Goal: Task Accomplishment & Management: Use online tool/utility

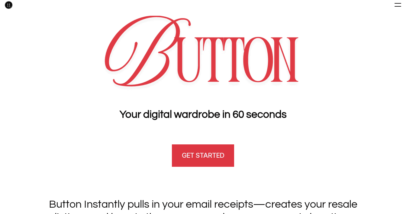
click at [200, 164] on link "GET STARTED" at bounding box center [203, 155] width 64 height 24
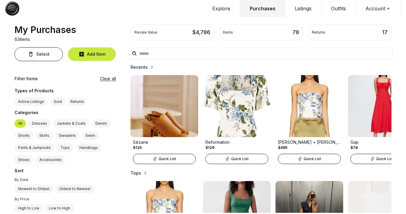
click at [229, 12] on button "Explore" at bounding box center [222, 8] width 38 height 17
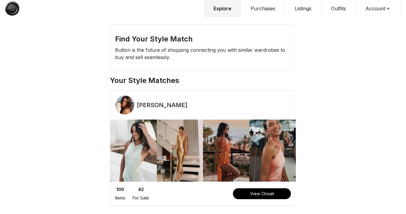
click at [271, 9] on button "Purchases" at bounding box center [263, 8] width 44 height 17
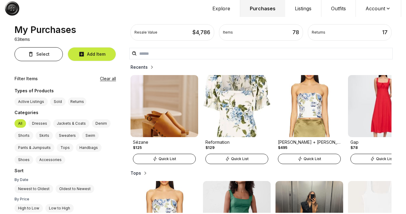
click at [8, 8] on img at bounding box center [12, 8] width 15 height 15
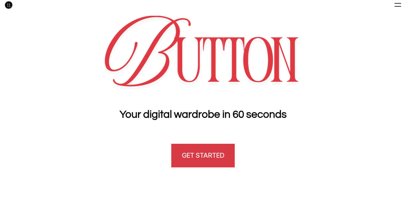
click at [210, 157] on h4 "GET STARTED" at bounding box center [203, 155] width 42 height 9
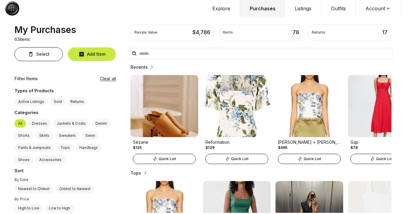
click at [36, 124] on label "Dresses" at bounding box center [39, 123] width 22 height 8
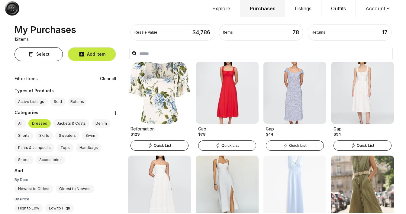
click at [68, 123] on label "Jackets & Coats" at bounding box center [71, 123] width 36 height 8
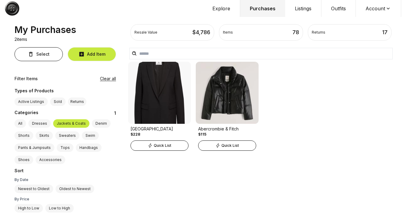
click at [98, 122] on label "Denim" at bounding box center [101, 123] width 19 height 8
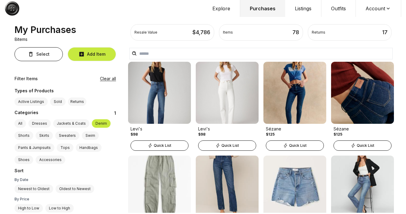
click at [91, 134] on label "Swim" at bounding box center [90, 135] width 17 height 8
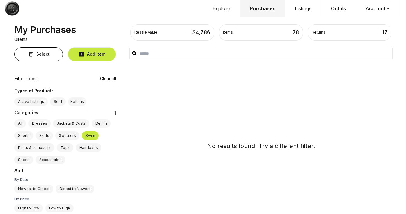
click at [66, 137] on label "Sweaters" at bounding box center [67, 135] width 24 height 8
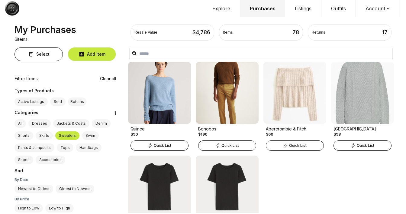
click at [49, 139] on label "Skirts" at bounding box center [44, 135] width 17 height 8
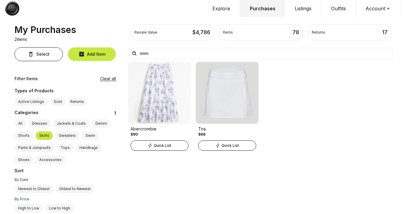
click at [18, 140] on div "All Dresses Jackets & Coats Denim Shorts Skirts Sweaters Swim Pants & Jumpsuits…" at bounding box center [66, 141] width 102 height 48
click at [21, 136] on label "Shorts" at bounding box center [24, 135] width 19 height 8
click at [26, 139] on label "Shorts" at bounding box center [24, 135] width 19 height 8
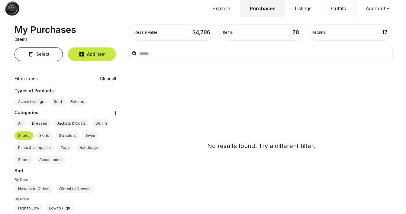
click at [33, 148] on label "Pants & Jumpsuits" at bounding box center [35, 147] width 40 height 8
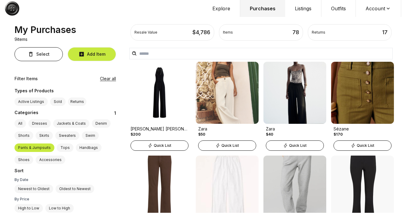
click at [70, 147] on label "Tops" at bounding box center [65, 147] width 17 height 8
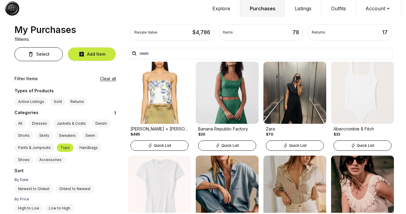
click at [90, 148] on label "Handbags" at bounding box center [89, 147] width 26 height 8
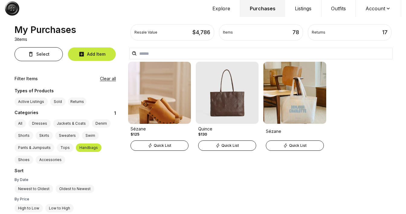
click at [51, 159] on label "Accessories" at bounding box center [51, 159] width 30 height 8
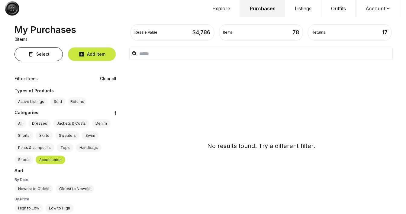
click at [31, 159] on label "Shoes" at bounding box center [24, 159] width 19 height 8
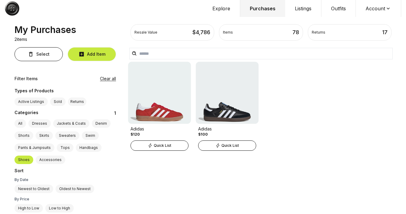
click at [43, 124] on label "Dresses" at bounding box center [39, 123] width 22 height 8
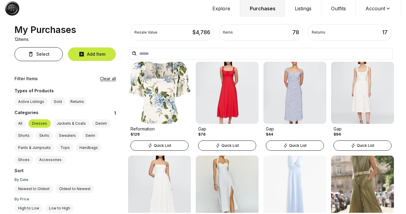
click at [74, 124] on label "Jackets & Coats" at bounding box center [71, 123] width 36 height 8
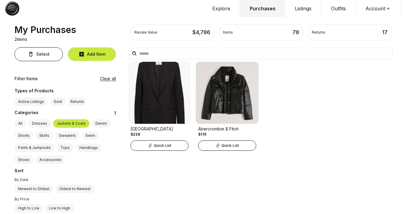
click at [35, 103] on label "Active Listings" at bounding box center [31, 101] width 33 height 8
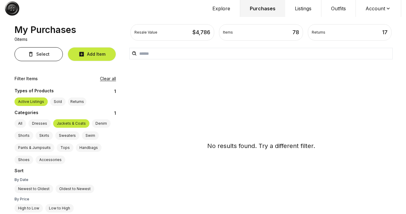
click at [57, 95] on div "Types of Products" at bounding box center [63, 91] width 97 height 7
click at [58, 97] on div "Active Listings Sold Returns" at bounding box center [66, 101] width 102 height 12
click at [61, 102] on label "Sold" at bounding box center [57, 101] width 15 height 8
click at [78, 107] on div "Types of Products 1 Active Listings Sold Returns Categories 1 All Dresses Jacke…" at bounding box center [66, 159] width 102 height 146
click at [78, 103] on div "Returns" at bounding box center [77, 101] width 18 height 8
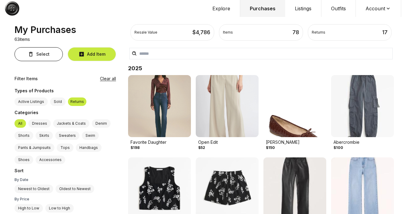
click at [34, 101] on label "Active Listings" at bounding box center [31, 101] width 33 height 8
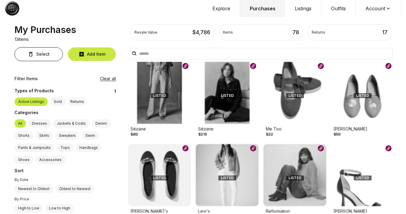
click at [223, 8] on button "Explore" at bounding box center [222, 8] width 38 height 17
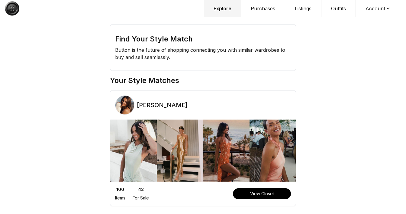
click at [294, 8] on button "Listings" at bounding box center [303, 8] width 36 height 17
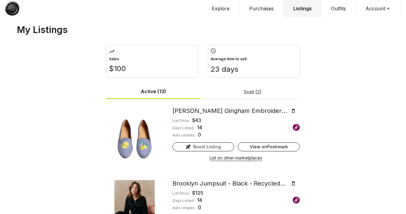
click at [220, 145] on div "Boost Listing" at bounding box center [204, 147] width 54 height 6
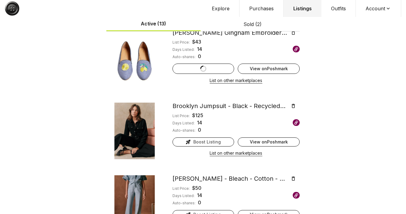
scroll to position [78, 0]
click at [213, 141] on span "Boost Listing" at bounding box center [208, 142] width 28 height 6
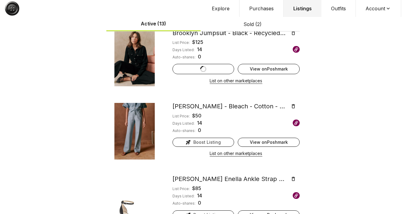
scroll to position [151, 0]
click at [213, 141] on span "Boost Listing" at bounding box center [208, 142] width 28 height 6
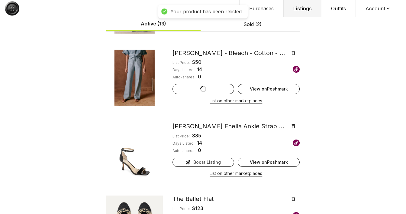
scroll to position [215, 0]
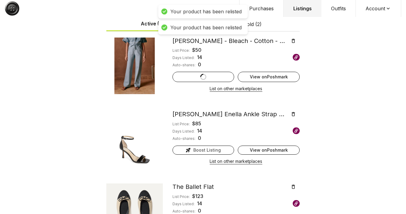
click at [216, 149] on span "Boost Listing" at bounding box center [208, 150] width 28 height 6
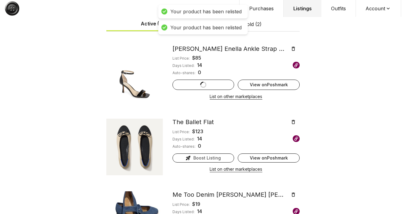
scroll to position [280, 0]
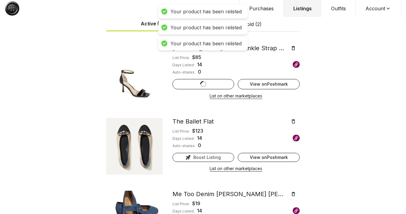
click at [218, 156] on span "Boost Listing" at bounding box center [208, 157] width 28 height 6
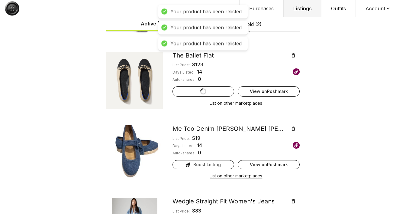
scroll to position [346, 0]
click at [218, 168] on button "Boost Listing" at bounding box center [204, 164] width 62 height 9
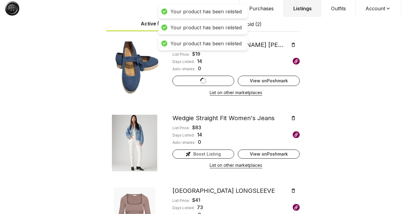
scroll to position [438, 0]
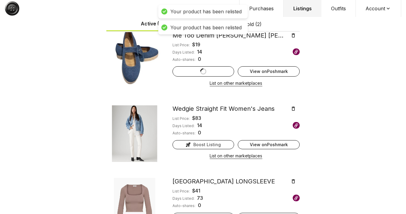
click at [214, 147] on span "Boost Listing" at bounding box center [208, 145] width 28 height 6
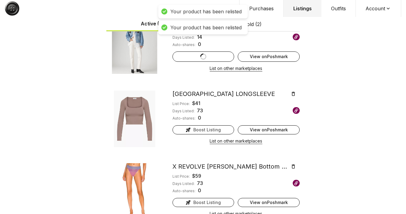
scroll to position [526, 0]
click at [209, 130] on span "Boost Listing" at bounding box center [208, 129] width 28 height 6
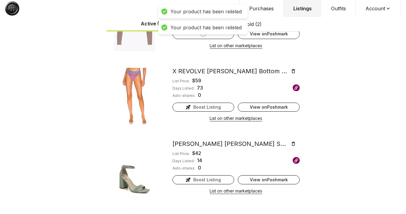
scroll to position [621, 0]
click at [204, 107] on span "Boost Listing" at bounding box center [208, 107] width 28 height 6
click at [217, 178] on span "Boost Listing" at bounding box center [208, 180] width 28 height 6
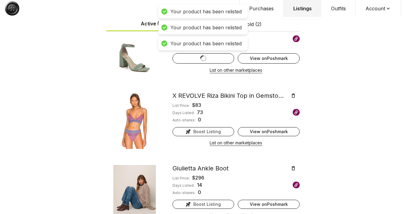
scroll to position [748, 0]
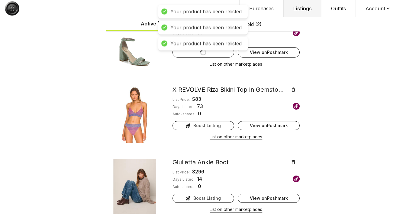
click at [201, 126] on span "Boost Listing" at bounding box center [208, 125] width 28 height 6
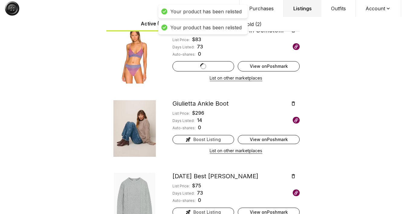
scroll to position [807, 0]
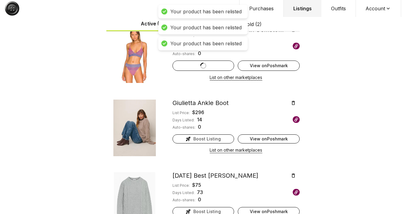
click at [204, 139] on span "Boost Listing" at bounding box center [208, 139] width 28 height 6
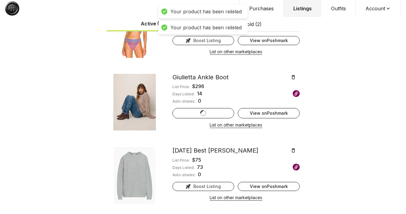
scroll to position [832, 0]
click at [216, 188] on span "Boost Listing" at bounding box center [208, 187] width 28 height 6
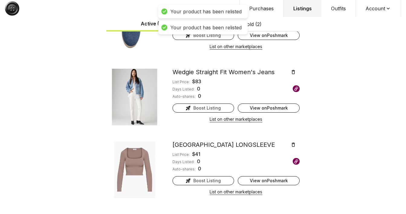
scroll to position [0, 0]
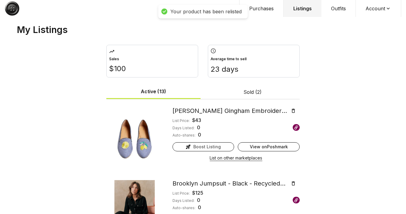
click at [265, 9] on button "Purchases" at bounding box center [262, 8] width 44 height 17
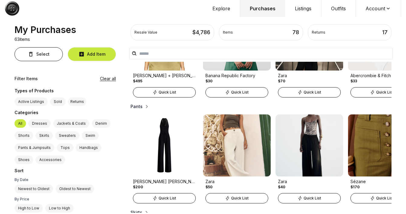
scroll to position [191, 0]
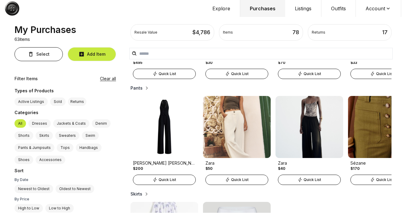
click at [371, 138] on img at bounding box center [382, 127] width 68 height 62
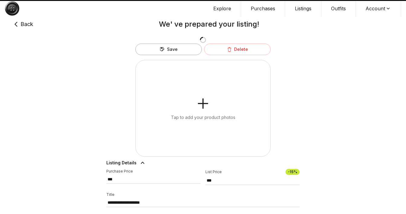
type input "******"
type input "***"
select select "*"
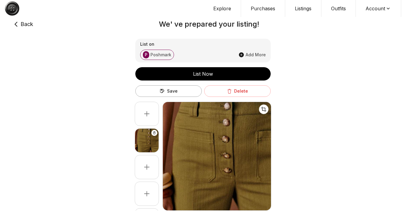
select select "**********"
click at [230, 91] on icon at bounding box center [229, 91] width 5 height 5
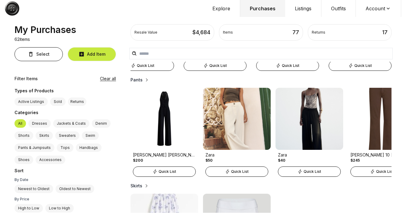
scroll to position [199, 0]
click at [40, 125] on label "Dresses" at bounding box center [39, 123] width 22 height 8
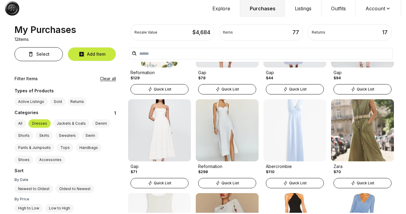
scroll to position [51, 0]
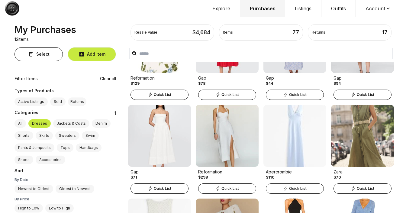
click at [354, 186] on div "Quick List" at bounding box center [363, 188] width 58 height 10
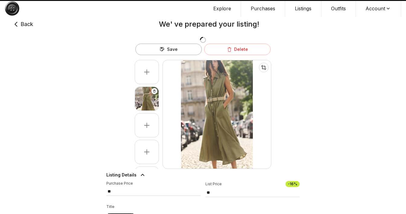
type input "**"
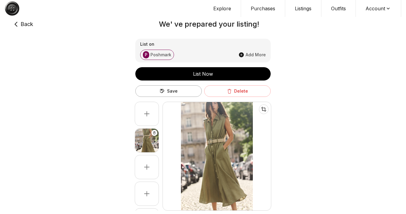
click at [228, 78] on button "List Now" at bounding box center [202, 73] width 135 height 13
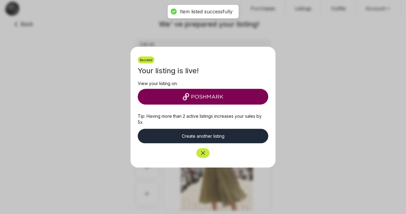
click at [204, 155] on icon "Close" at bounding box center [203, 153] width 6 height 6
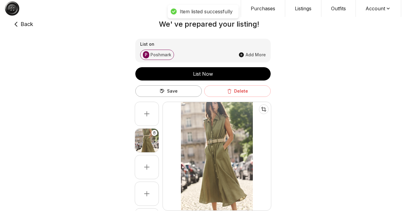
type input "**"
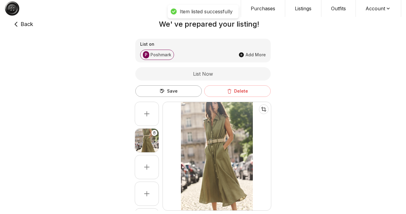
click at [25, 27] on h2 "We' ve prepared your listing!" at bounding box center [209, 24] width 375 height 10
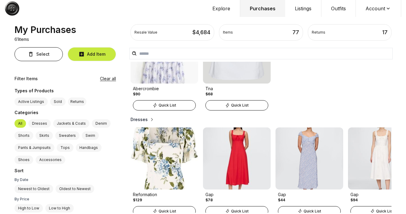
scroll to position [370, 0]
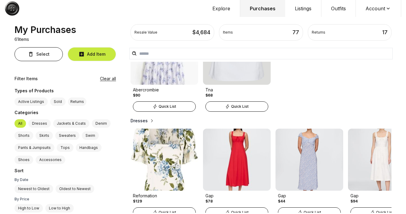
click at [157, 108] on icon at bounding box center [155, 106] width 5 height 5
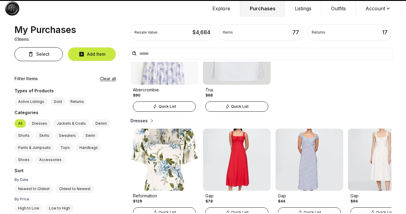
select select "******"
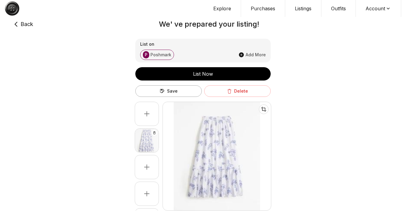
type input "**"
click at [189, 68] on button "List Now" at bounding box center [202, 73] width 135 height 13
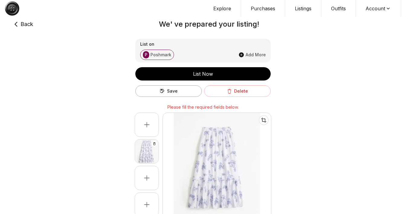
scroll to position [184, 0]
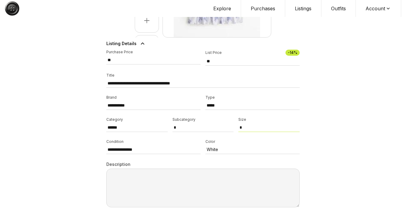
click at [253, 127] on select "* ** * * * * * ** ** *** ** * * * **" at bounding box center [269, 127] width 61 height 9
select select "*"
click at [239, 123] on select "* ** * * * * * ** ** *** ** * * * **" at bounding box center [269, 127] width 61 height 9
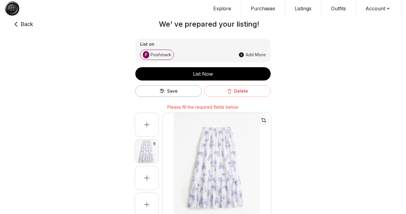
click at [165, 73] on div "List Now" at bounding box center [202, 73] width 135 height 7
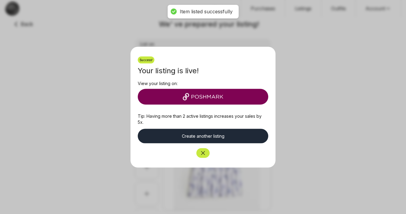
click at [200, 153] on button "Close" at bounding box center [203, 153] width 13 height 10
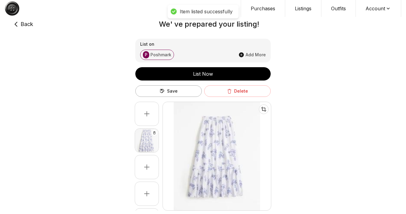
type input "**"
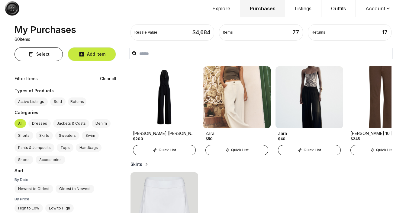
scroll to position [214, 0]
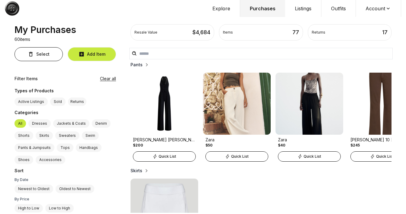
click at [366, 121] on img at bounding box center [382, 104] width 68 height 62
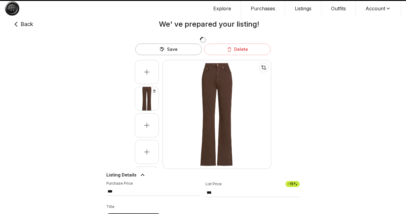
type input "***"
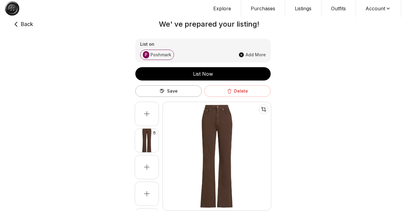
click at [243, 94] on button "Delete" at bounding box center [237, 90] width 67 height 11
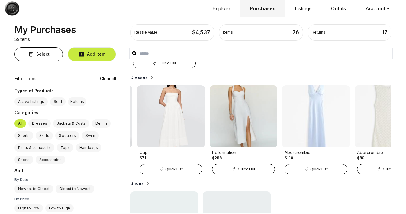
scroll to position [0, 284]
click at [301, 168] on div "Quick List" at bounding box center [315, 169] width 63 height 10
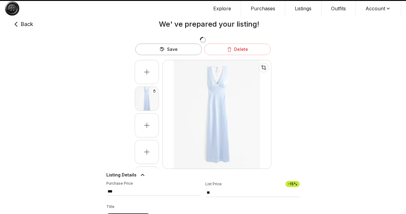
type input "***"
type input "**"
type input "***"
type input "**"
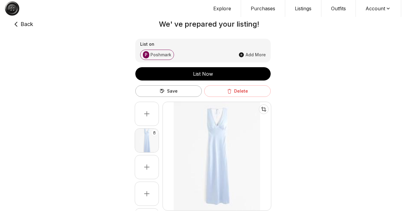
click at [233, 76] on div "List Now" at bounding box center [202, 73] width 135 height 7
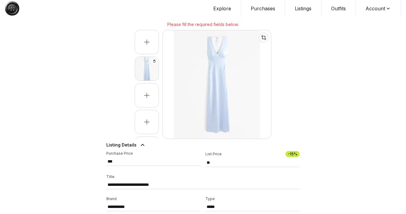
scroll to position [184, 0]
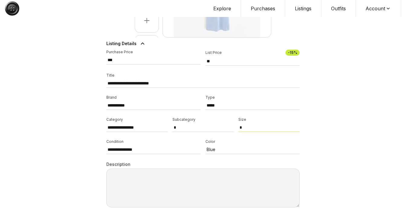
click at [259, 132] on select "* ** * * * * * ** ** *** ** * * * **" at bounding box center [269, 127] width 61 height 9
select select "*"
click at [239, 123] on select "* ** * * * * * ** ** *** ** * * * **" at bounding box center [269, 127] width 61 height 9
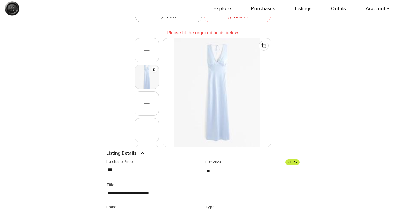
scroll to position [0, 0]
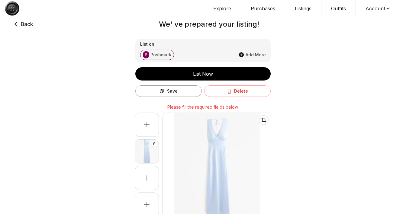
click at [241, 71] on div "List Now" at bounding box center [202, 73] width 135 height 7
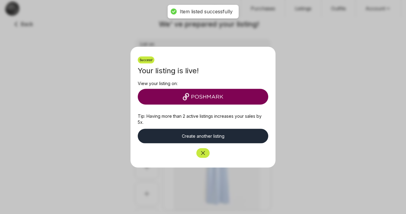
click at [203, 150] on icon "Close" at bounding box center [203, 153] width 6 height 6
type input "***"
type input "**"
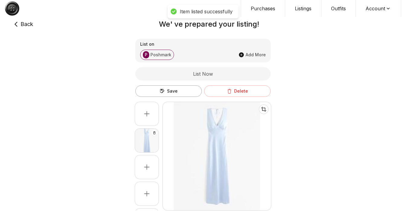
click at [22, 27] on h2 "We' ve prepared your listing!" at bounding box center [209, 24] width 375 height 10
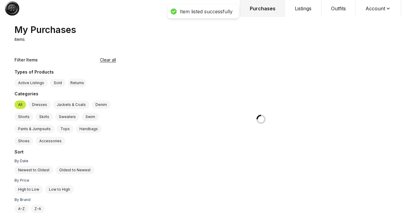
click at [18, 24] on div "My Purchases" at bounding box center [46, 29] width 62 height 11
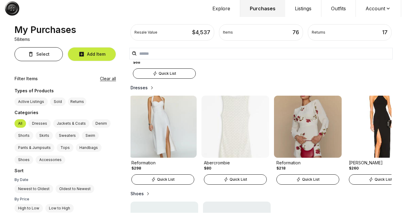
scroll to position [0, 386]
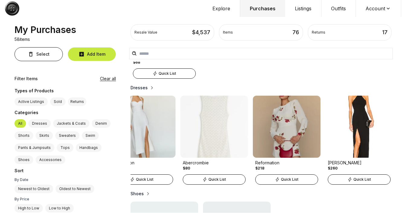
click at [274, 139] on img at bounding box center [287, 127] width 68 height 62
select select "*******"
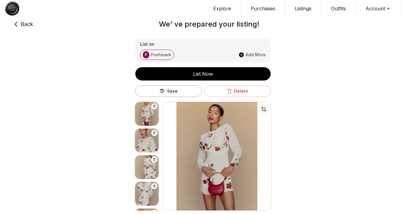
type input "***"
click at [220, 96] on button "Delete" at bounding box center [237, 90] width 67 height 11
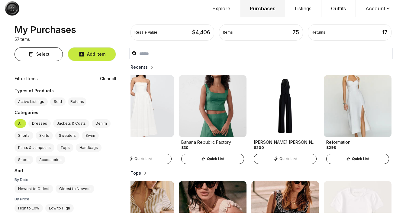
scroll to position [29, 0]
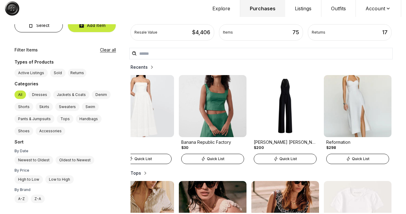
click at [47, 158] on label "Newest to Oldest" at bounding box center [34, 160] width 39 height 8
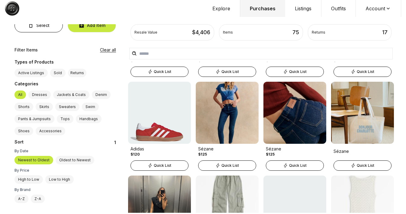
scroll to position [370, 0]
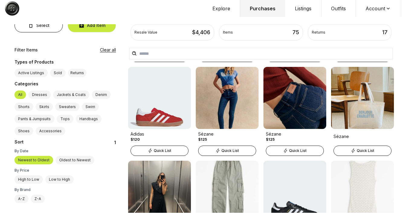
click at [300, 97] on img at bounding box center [295, 98] width 63 height 62
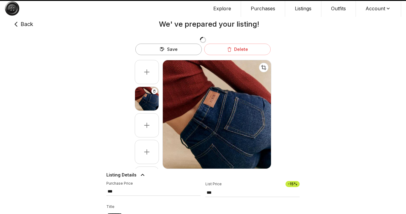
type input "***"
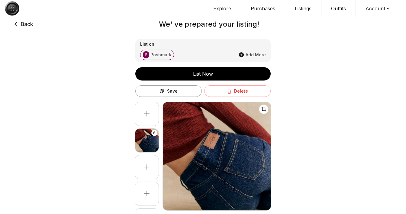
click at [251, 93] on button "Delete" at bounding box center [237, 90] width 67 height 11
click at [214, 88] on button "Delete" at bounding box center [237, 90] width 67 height 11
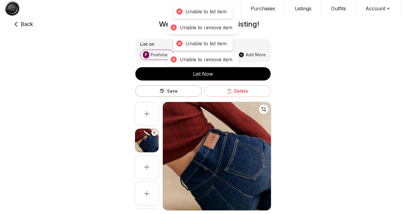
click at [32, 24] on h2 "We' ve prepared your listing!" at bounding box center [209, 24] width 375 height 10
click at [27, 24] on h2 "We' ve prepared your listing!" at bounding box center [209, 24] width 375 height 10
click at [15, 24] on icon at bounding box center [16, 24] width 3 height 5
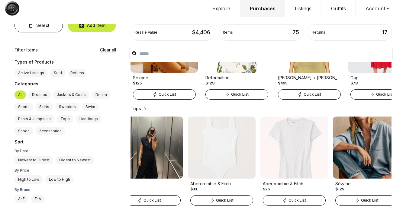
scroll to position [0, 460]
